Goal: Information Seeking & Learning: Learn about a topic

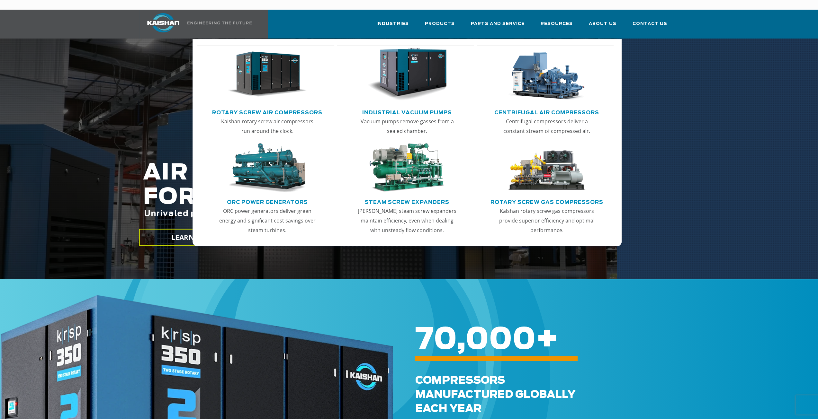
click at [260, 69] on img "Main menu" at bounding box center [267, 74] width 79 height 53
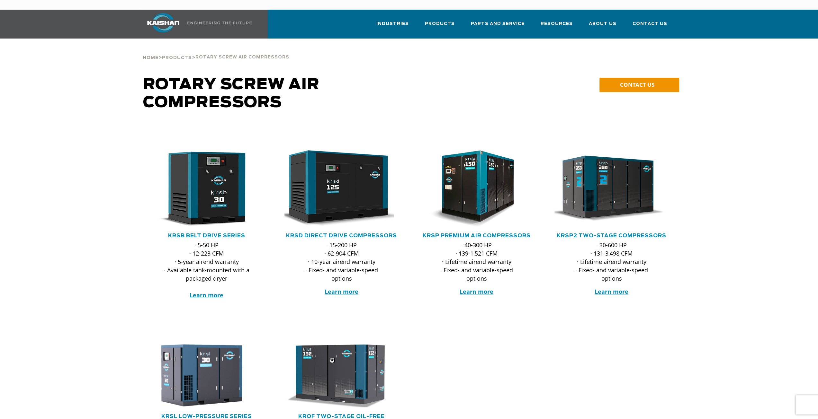
click at [205, 220] on div ".path{fill:none;stroke:#333;stroke-miterlimit:10;stroke-width:1.5px;}" at bounding box center [207, 191] width 122 height 82
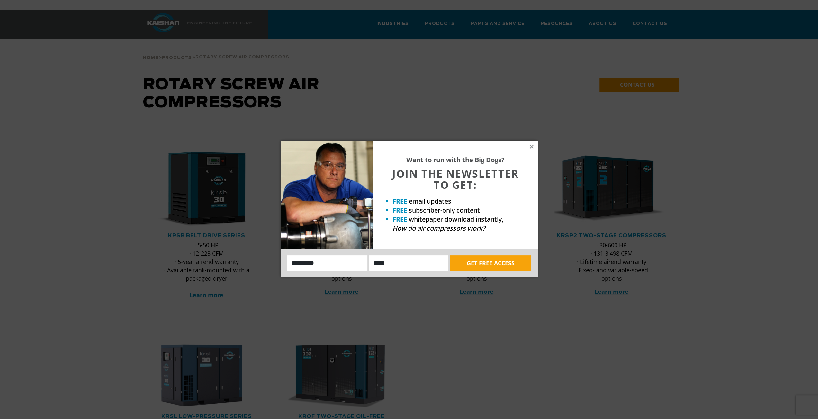
click at [533, 151] on div "Want to run with the Big Dogs? JOIN THE NEWSLETTER TO GET: FREE email updates F…" at bounding box center [455, 195] width 165 height 108
click at [533, 145] on icon at bounding box center [532, 147] width 6 height 6
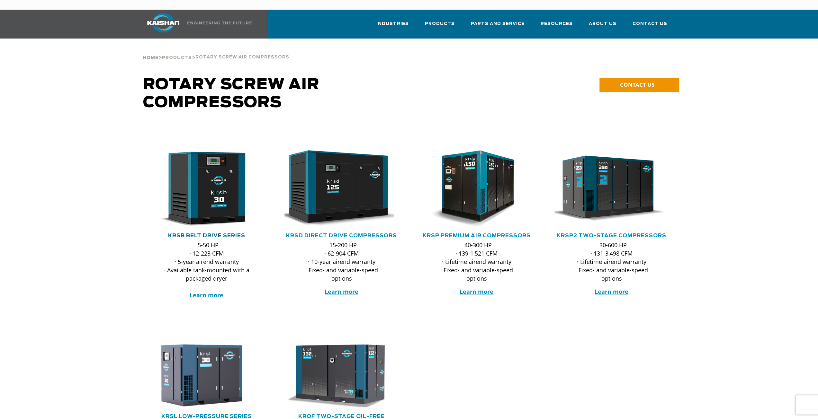
click at [198, 233] on link "KRSB Belt Drive Series" at bounding box center [206, 235] width 77 height 5
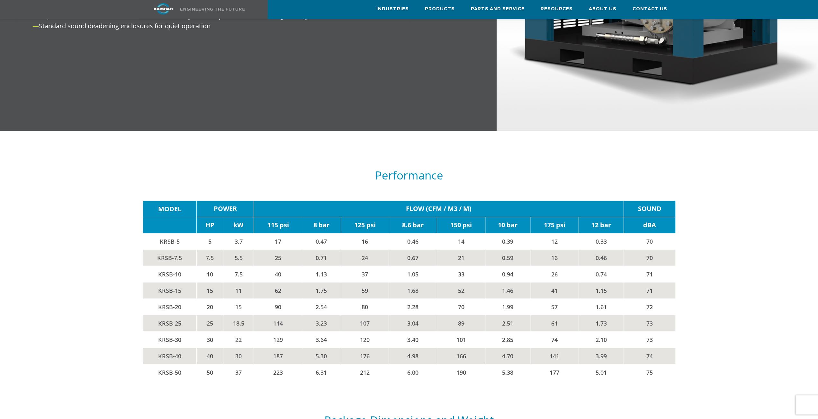
scroll to position [996, 0]
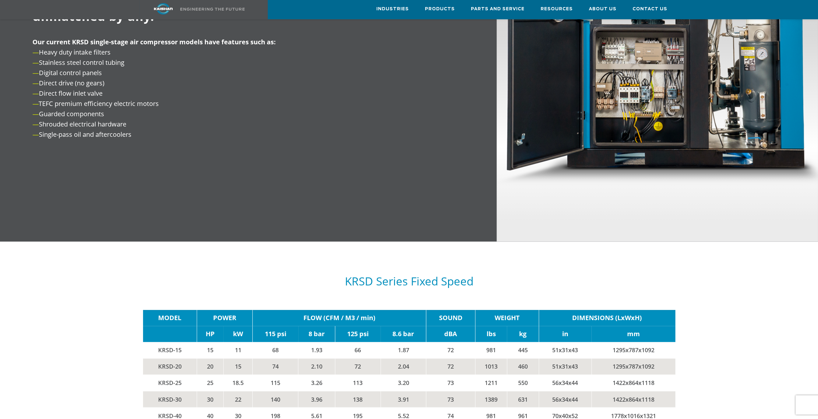
scroll to position [996, 0]
